Goal: Information Seeking & Learning: Learn about a topic

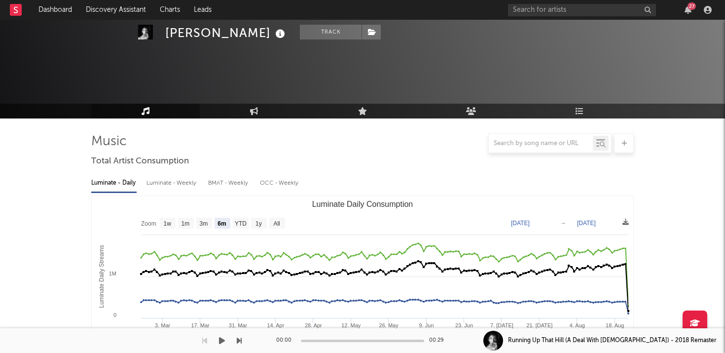
select select "6m"
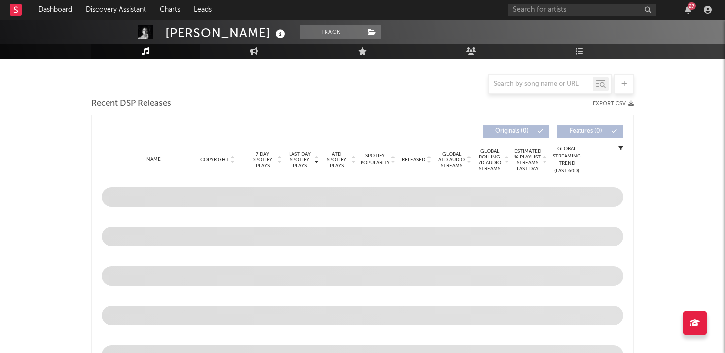
scroll to position [239, 0]
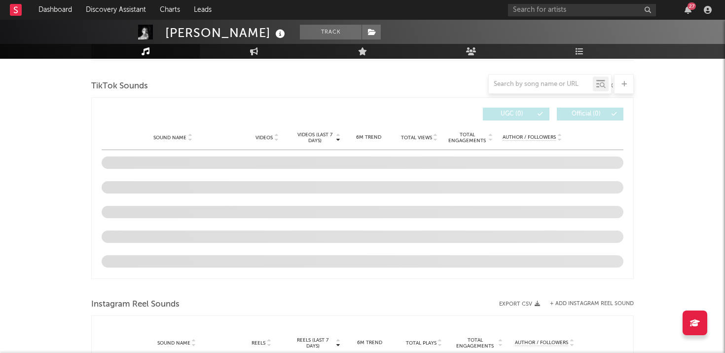
select select "6m"
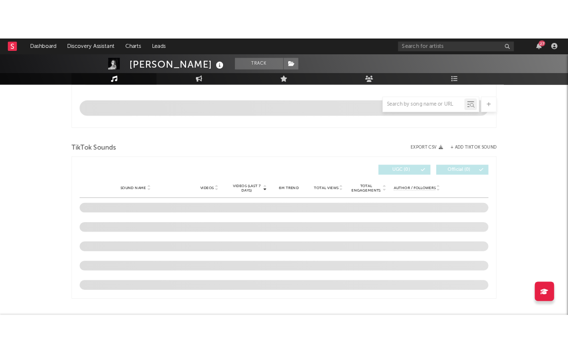
scroll to position [585, 0]
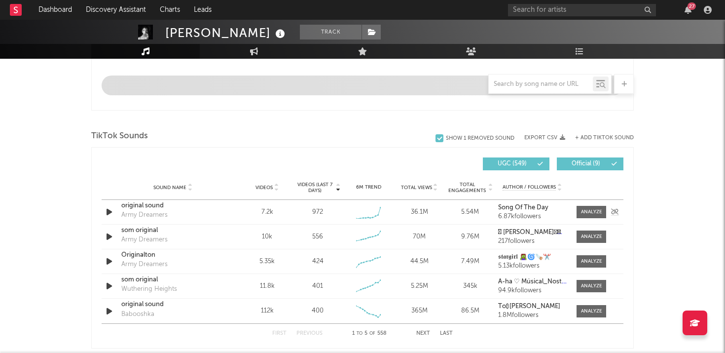
click at [137, 210] on div "original sound" at bounding box center [172, 206] width 103 height 10
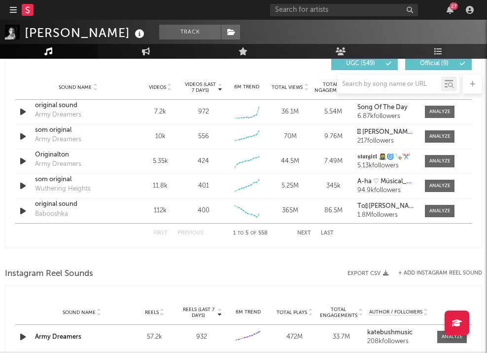
scroll to position [767, 0]
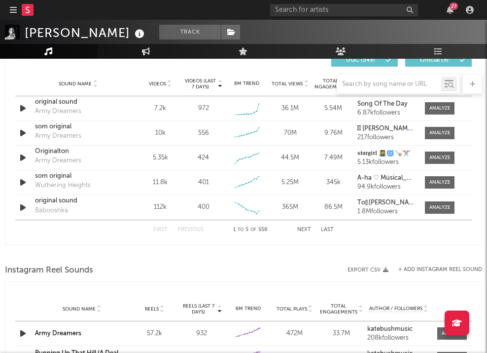
click at [305, 229] on button "Next" at bounding box center [304, 229] width 14 height 5
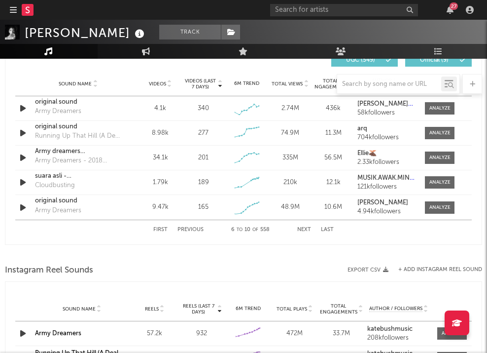
click at [307, 230] on button "Next" at bounding box center [304, 229] width 14 height 5
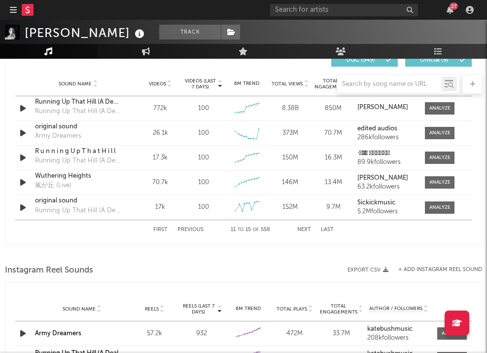
click at [307, 230] on button "Next" at bounding box center [304, 229] width 14 height 5
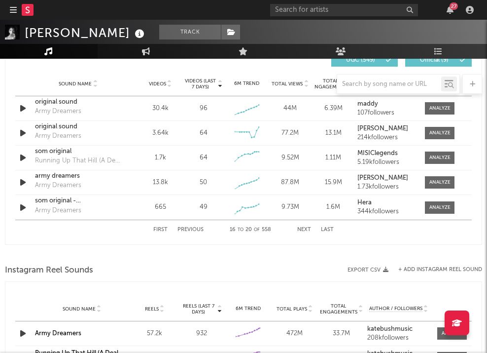
click at [161, 228] on button "First" at bounding box center [160, 229] width 14 height 5
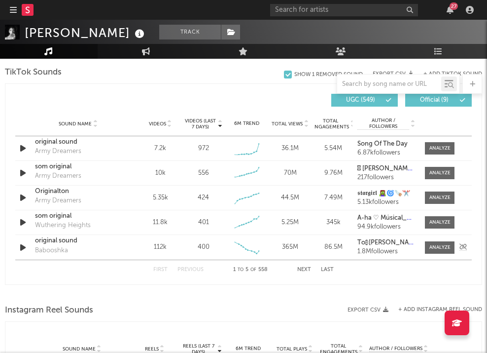
scroll to position [723, 0]
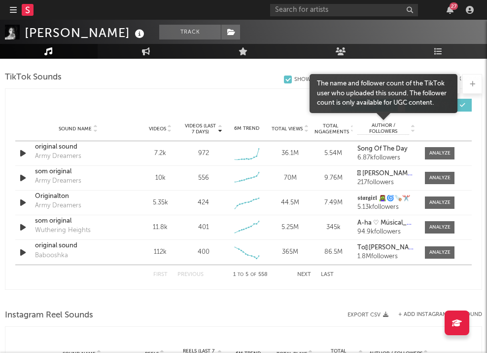
click at [393, 124] on span "Author / Followers" at bounding box center [384, 128] width 52 height 12
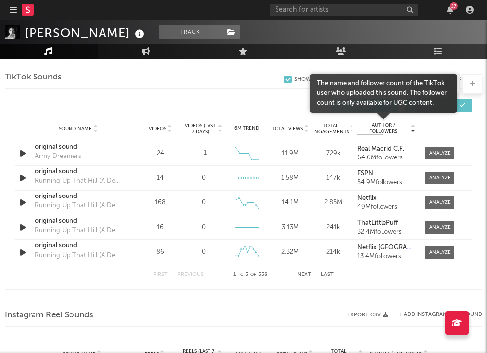
click at [393, 124] on span "Author / Followers" at bounding box center [384, 128] width 52 height 12
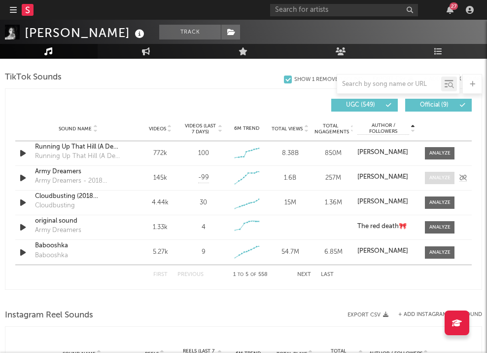
click at [437, 177] on div at bounding box center [440, 177] width 21 height 7
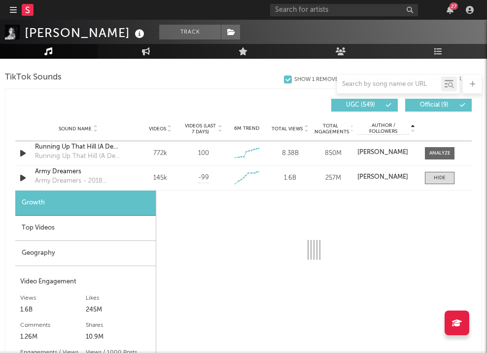
select select "6m"
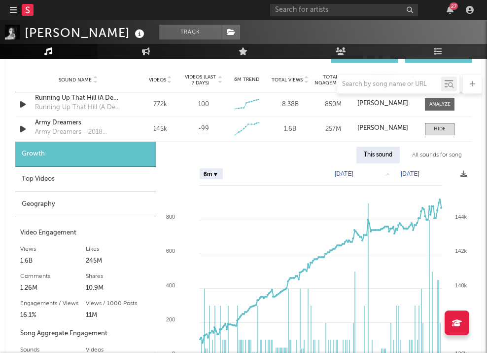
scroll to position [777, 0]
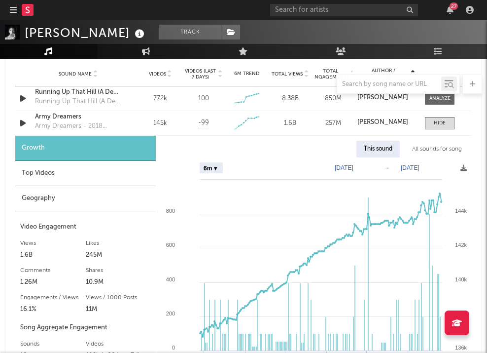
click at [71, 194] on div "Geography" at bounding box center [85, 198] width 141 height 25
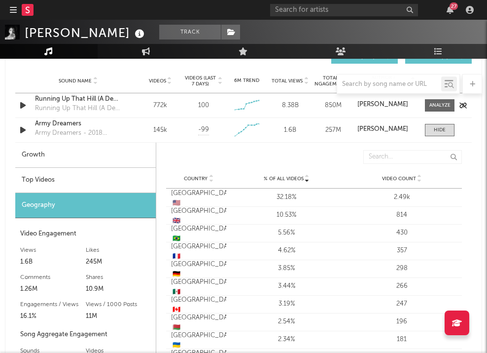
scroll to position [756, 0]
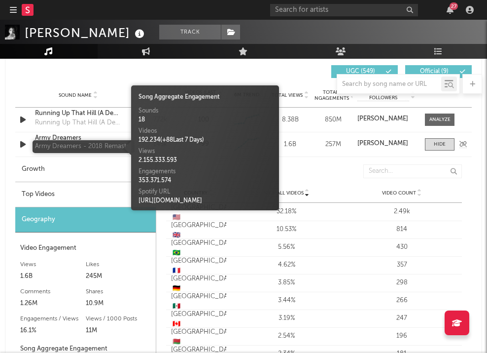
click at [69, 143] on div "Army Dreamers - 2018 Remaster" at bounding box center [78, 148] width 86 height 10
click at [65, 136] on div "Army Dreamers" at bounding box center [78, 138] width 86 height 10
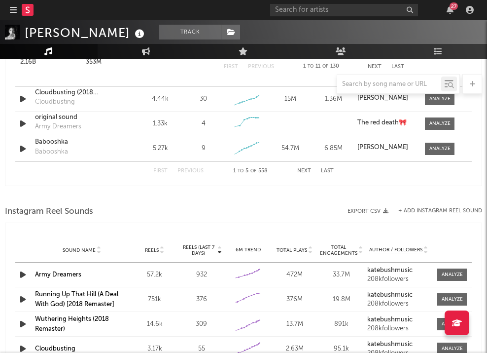
scroll to position [1096, 0]
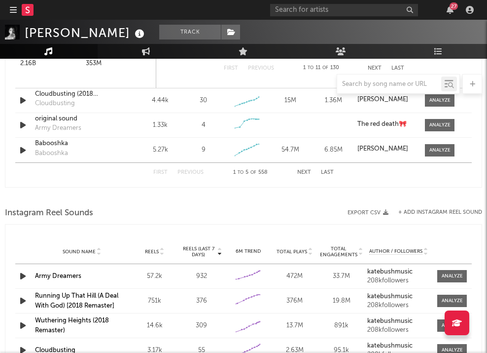
click at [156, 170] on button "First" at bounding box center [160, 172] width 14 height 5
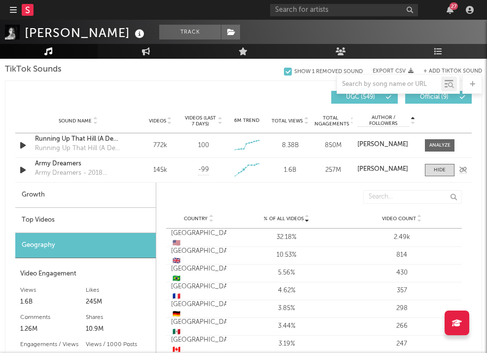
scroll to position [713, 0]
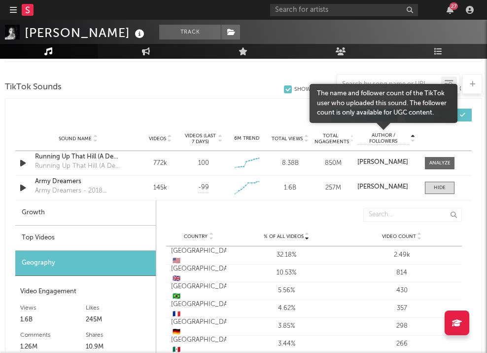
click at [382, 139] on span "Author / Followers" at bounding box center [384, 138] width 52 height 12
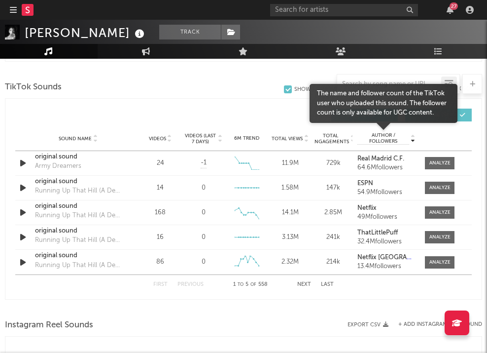
click at [397, 135] on span "Author / Followers" at bounding box center [384, 138] width 52 height 12
select select "6m"
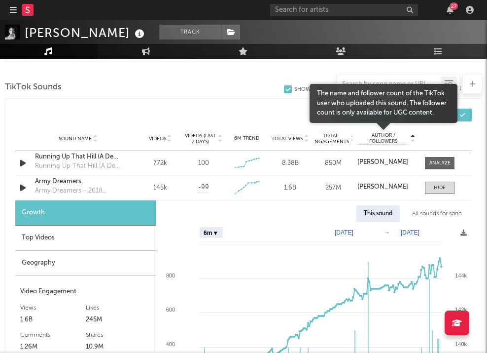
click at [386, 133] on span "Author / Followers" at bounding box center [384, 138] width 52 height 12
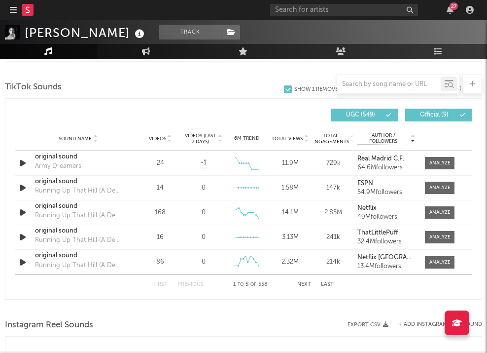
click at [157, 135] on div "Videos" at bounding box center [160, 138] width 38 height 7
select select "6m"
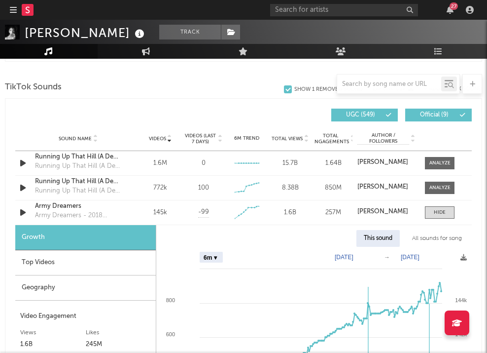
click at [197, 138] on span "Videos (last 7 days)" at bounding box center [200, 139] width 33 height 12
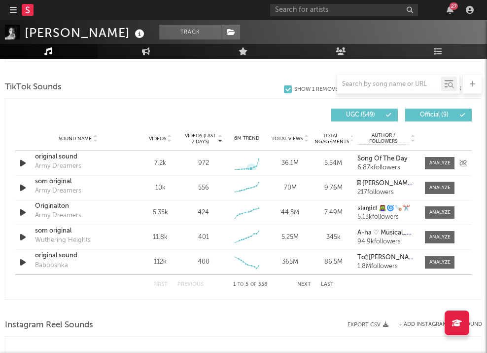
click at [252, 167] on icon at bounding box center [251, 168] width 3 height 3
click at [304, 282] on button "Next" at bounding box center [304, 284] width 14 height 5
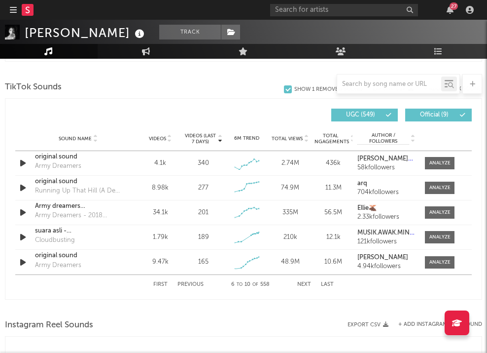
scroll to position [715, 0]
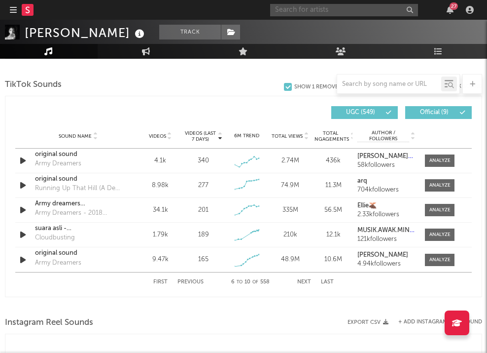
click at [364, 11] on input "text" at bounding box center [344, 10] width 148 height 12
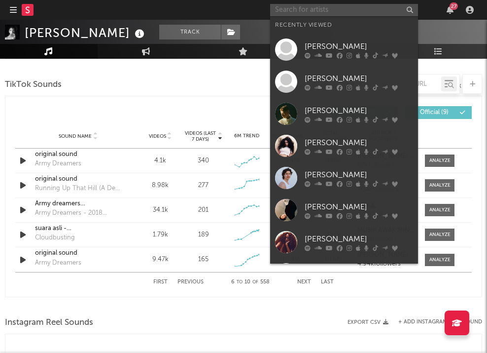
paste input "[PERSON_NAME]"
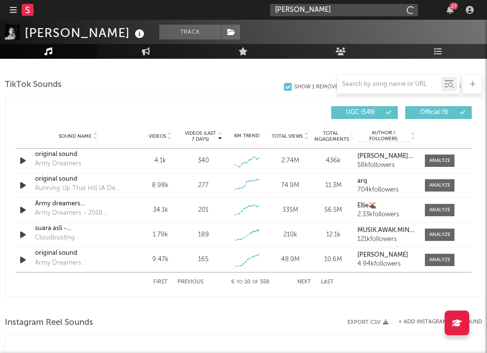
type input "[PERSON_NAME]"
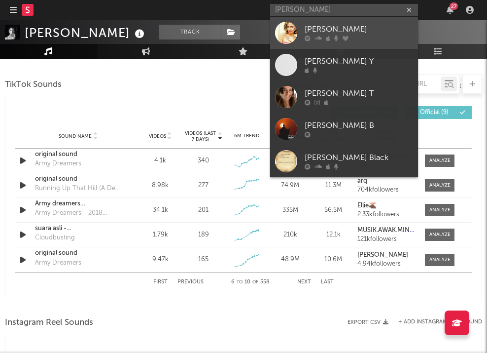
click at [344, 29] on div "[PERSON_NAME]" at bounding box center [359, 30] width 109 height 12
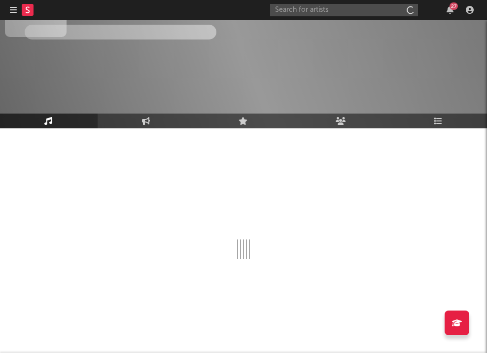
scroll to position [49, 0]
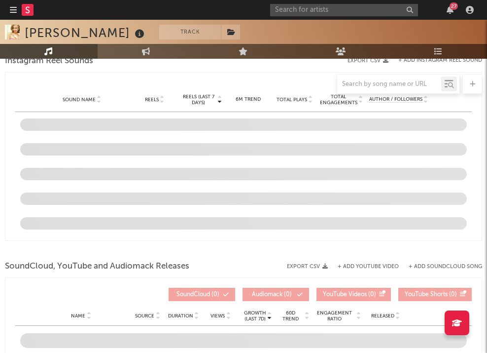
select select "6m"
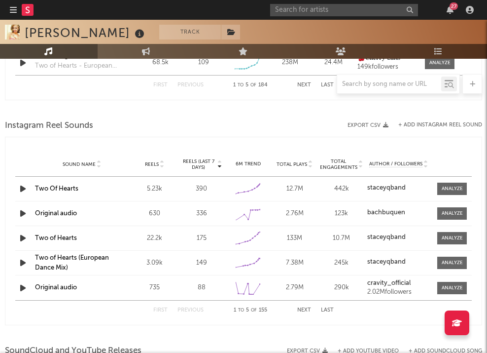
scroll to position [912, 0]
click at [252, 188] on icon at bounding box center [252, 188] width 3 height 3
click at [63, 187] on link "Two Of Hearts" at bounding box center [56, 188] width 43 height 6
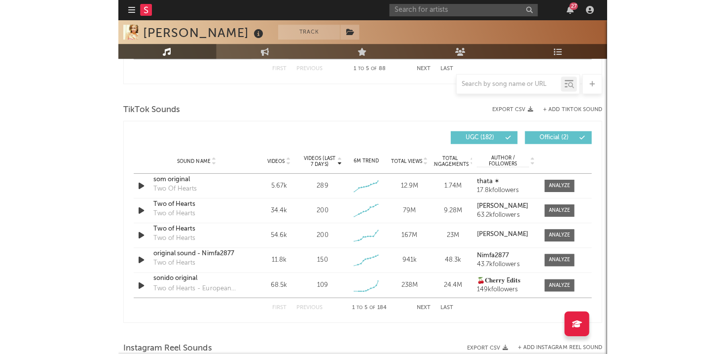
scroll to position [668, 0]
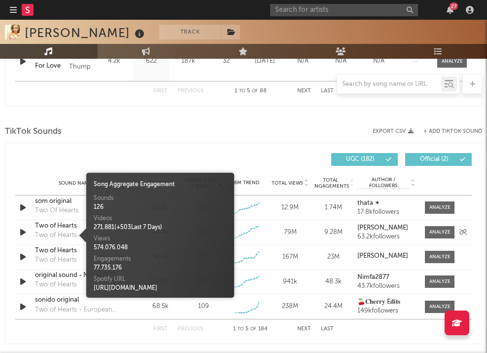
click at [65, 235] on div "Two of Hearts" at bounding box center [56, 235] width 42 height 10
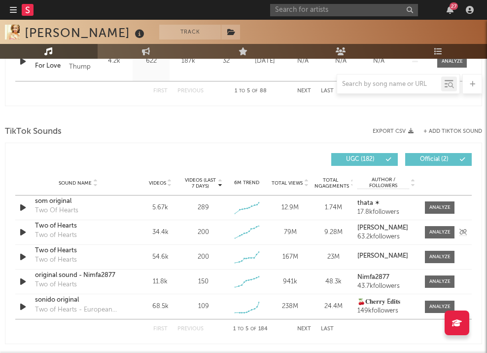
click at [61, 223] on div "Two of Hearts" at bounding box center [78, 226] width 86 height 10
click at [54, 204] on div "som original" at bounding box center [78, 201] width 86 height 10
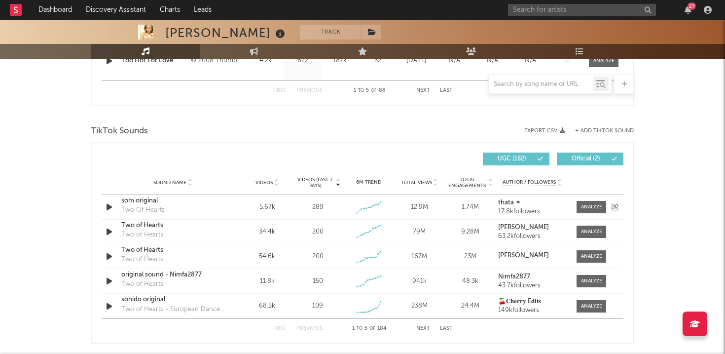
scroll to position [609, 0]
